Goal: Navigation & Orientation: Find specific page/section

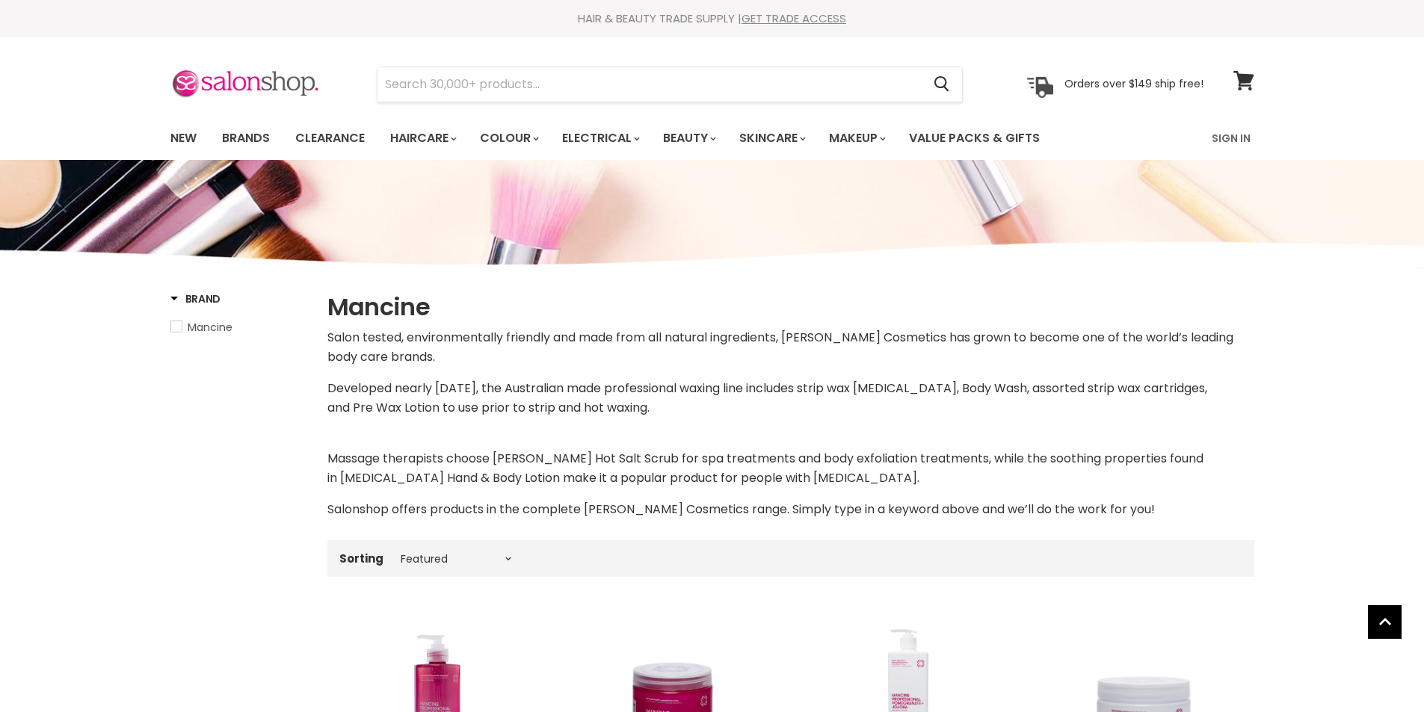
select select "manual"
click at [249, 138] on link "Brands" at bounding box center [246, 138] width 70 height 31
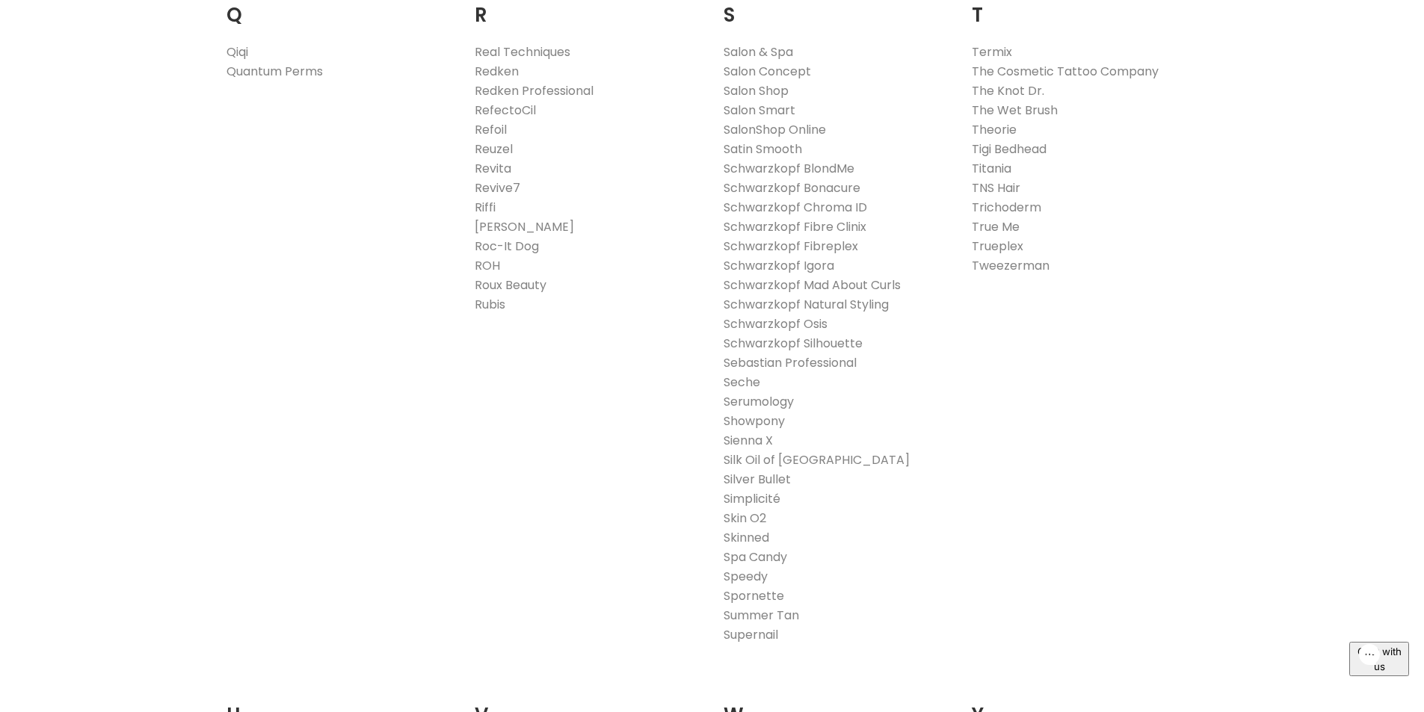
scroll to position [2392, 0]
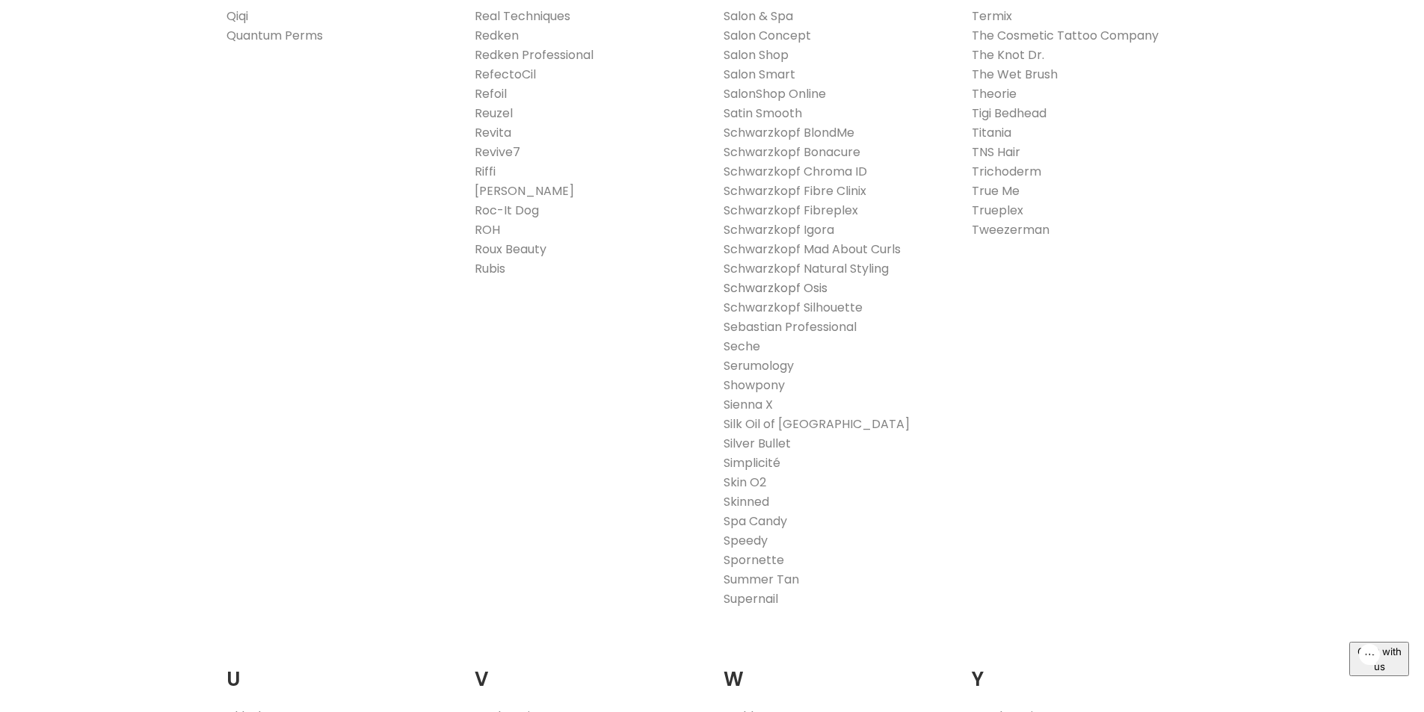
click at [799, 288] on link "Schwarzkopf Osis" at bounding box center [776, 288] width 104 height 17
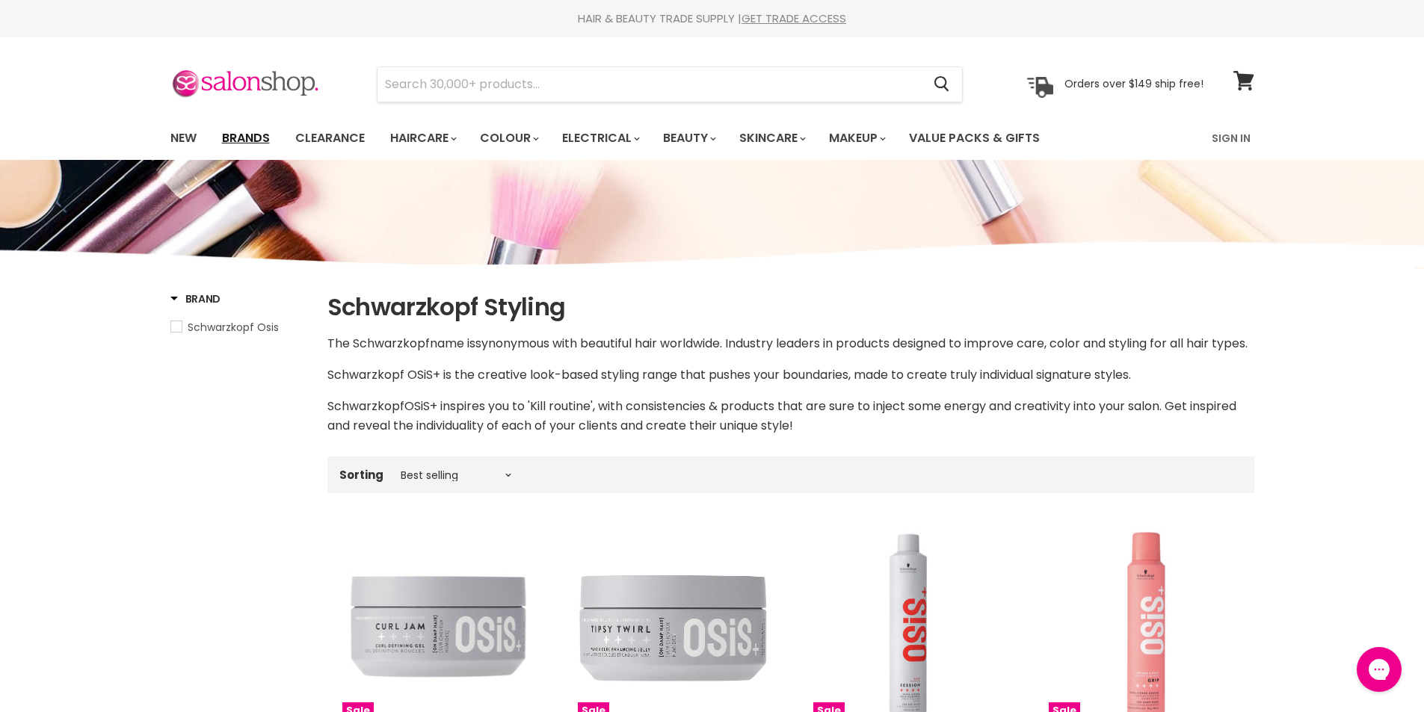
click at [247, 134] on link "Brands" at bounding box center [246, 138] width 70 height 31
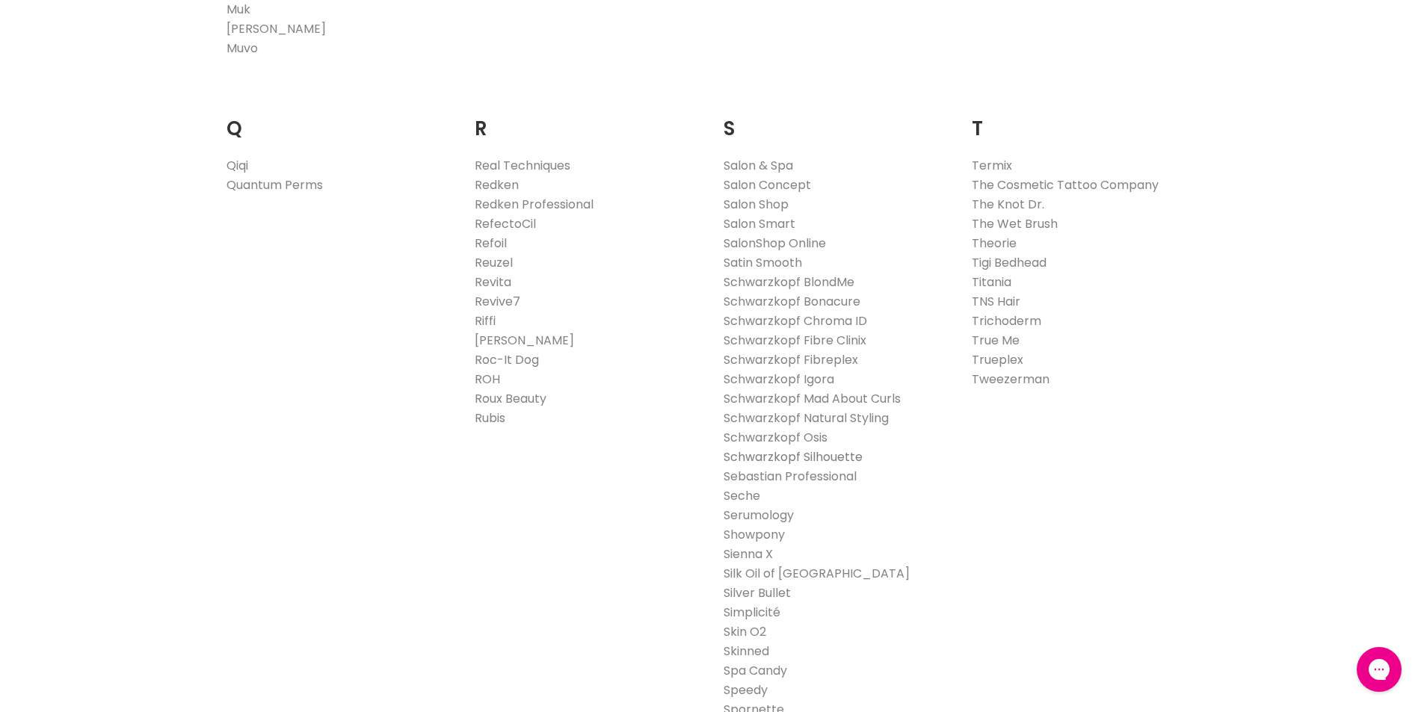
click at [839, 456] on link "Schwarzkopf Silhouette" at bounding box center [793, 457] width 139 height 17
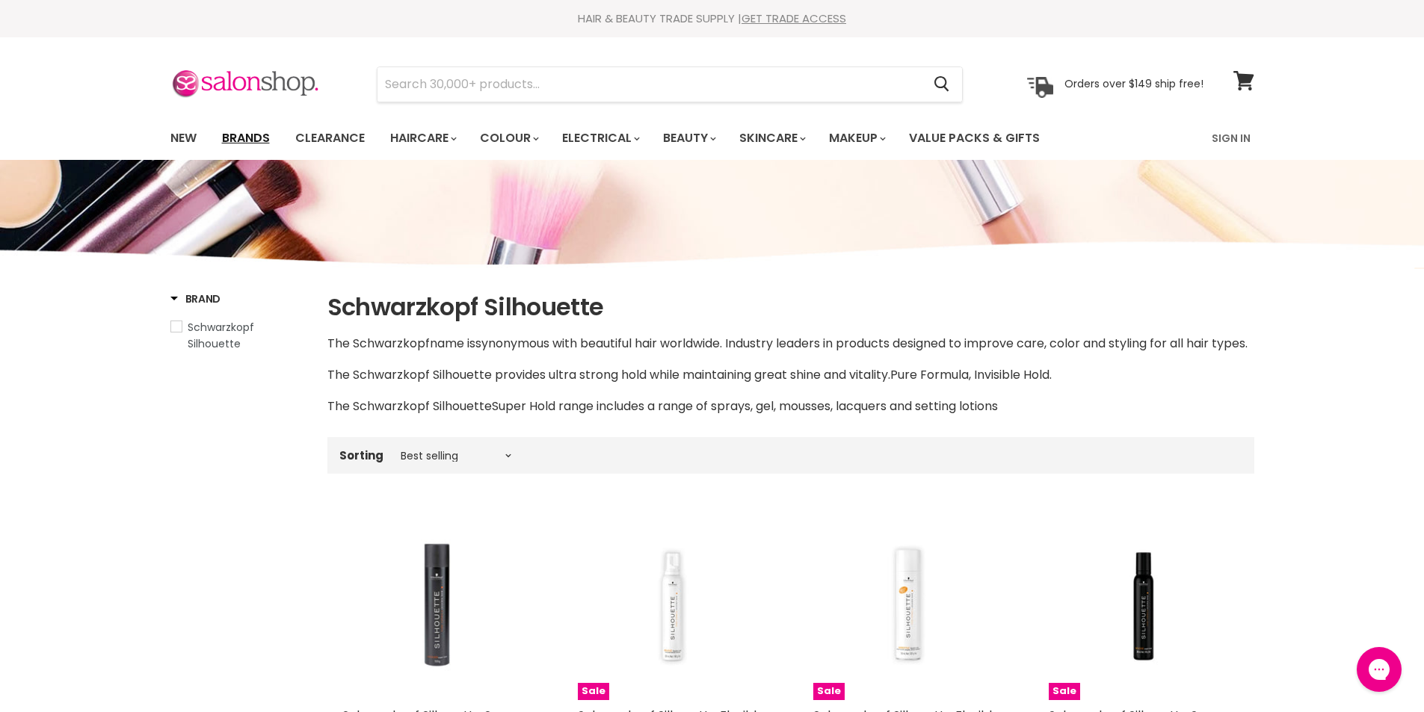
click at [262, 138] on link "Brands" at bounding box center [246, 138] width 70 height 31
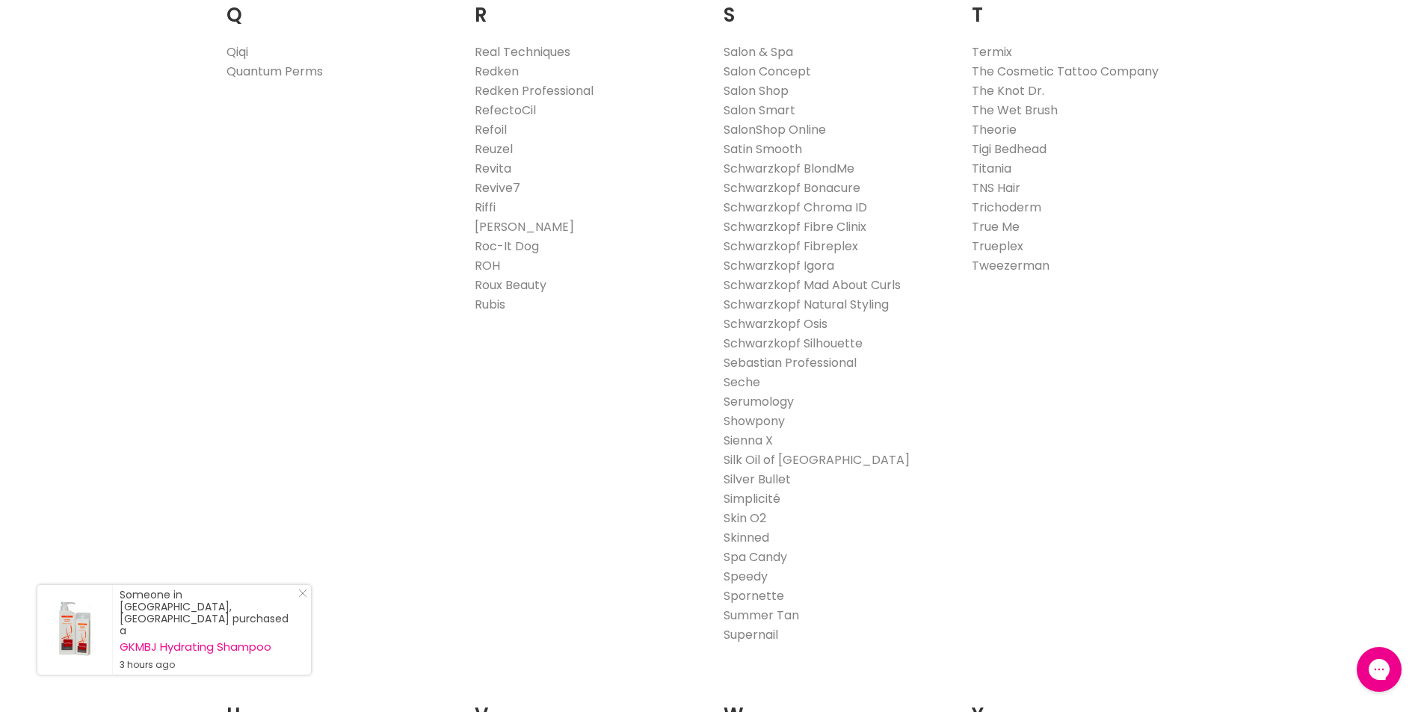
scroll to position [2392, 0]
